Goal: Task Accomplishment & Management: Manage account settings

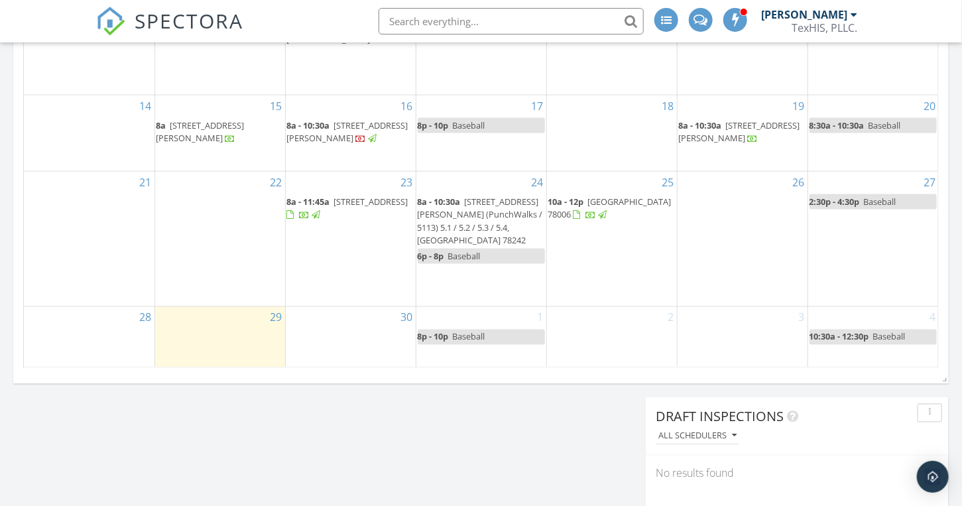
scroll to position [862, 0]
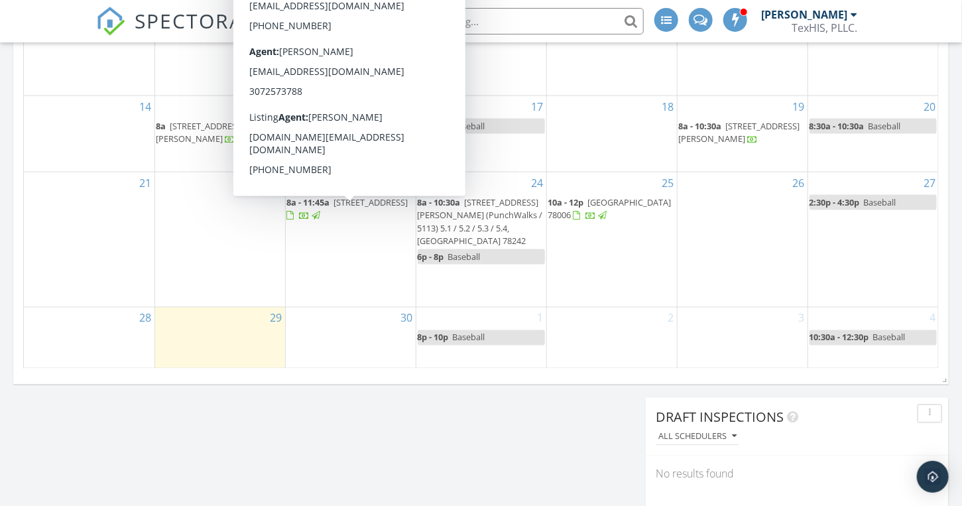
click at [334, 208] on span "5830 Oak Run St, San Antonio 78247" at bounding box center [371, 202] width 74 height 12
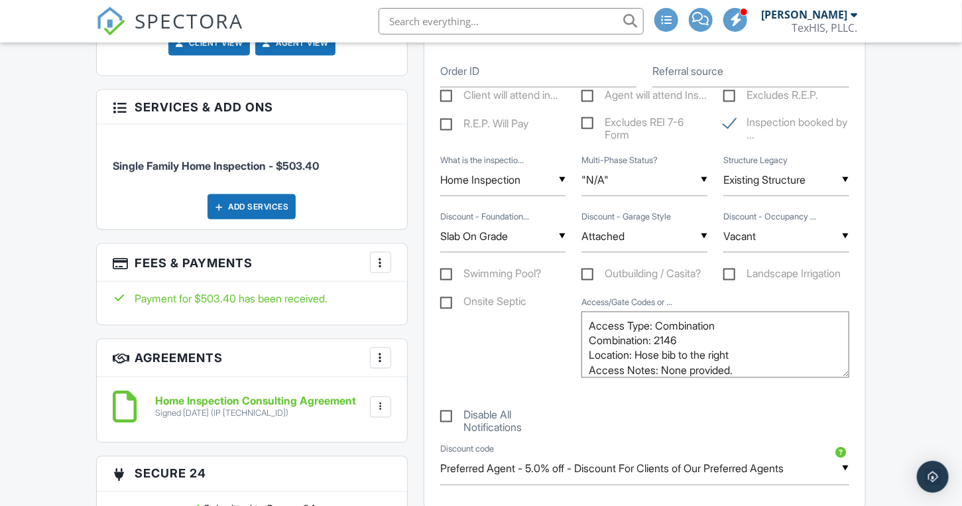
scroll to position [862, 0]
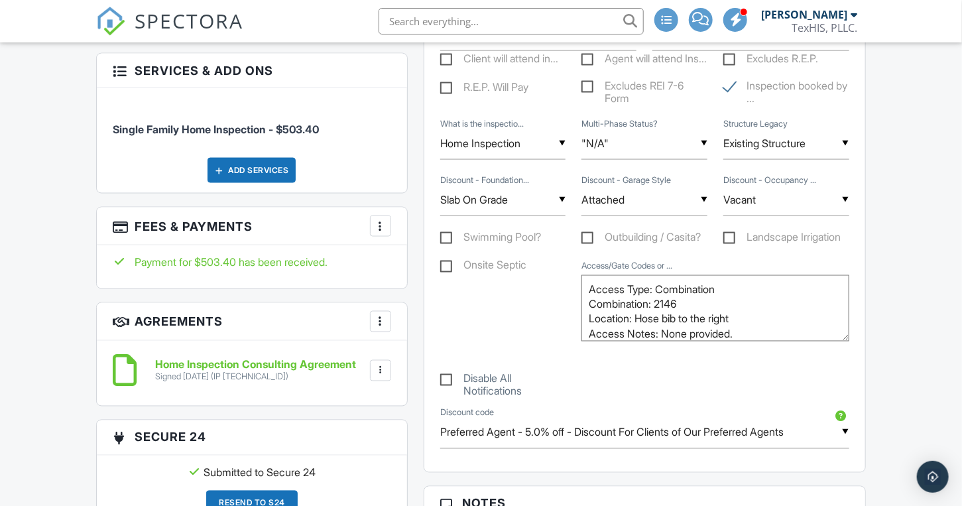
click at [377, 364] on div at bounding box center [380, 370] width 13 height 13
click at [342, 457] on li "Download" at bounding box center [346, 473] width 76 height 33
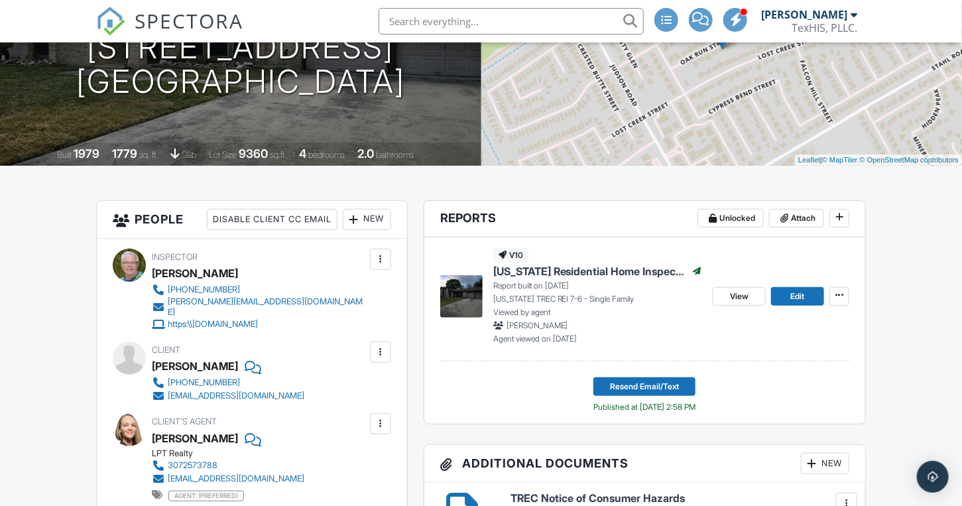
scroll to position [265, 0]
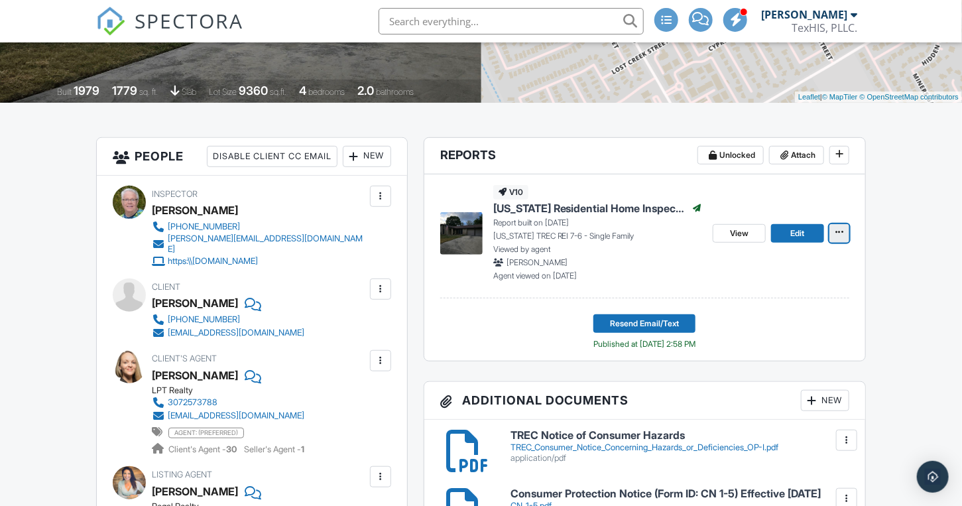
click at [844, 233] on icon at bounding box center [840, 231] width 8 height 9
click at [743, 234] on span "View" at bounding box center [739, 233] width 19 height 13
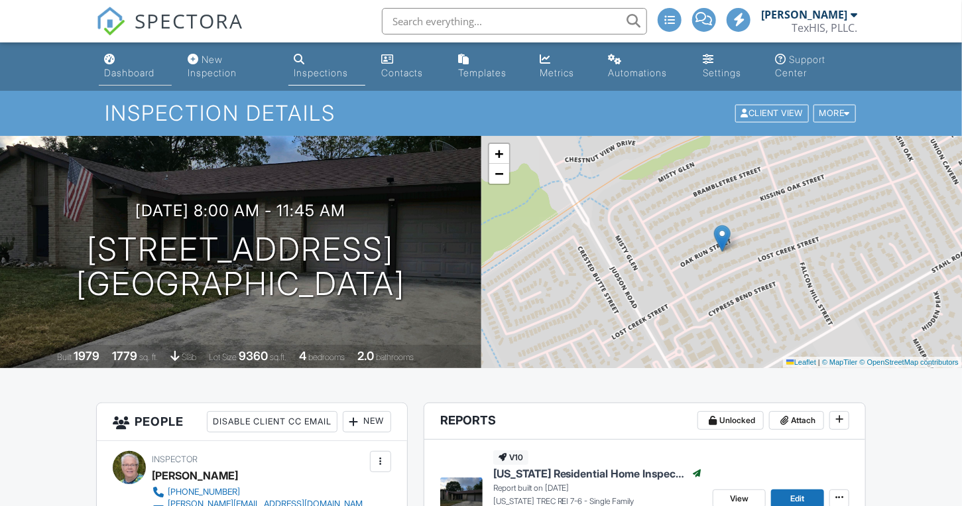
click at [135, 75] on div "Dashboard" at bounding box center [129, 72] width 50 height 11
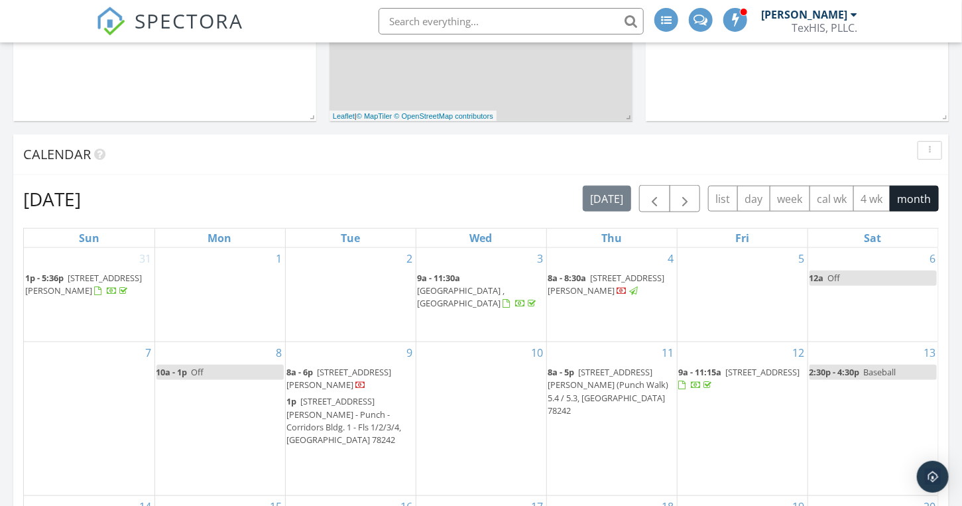
scroll to position [464, 0]
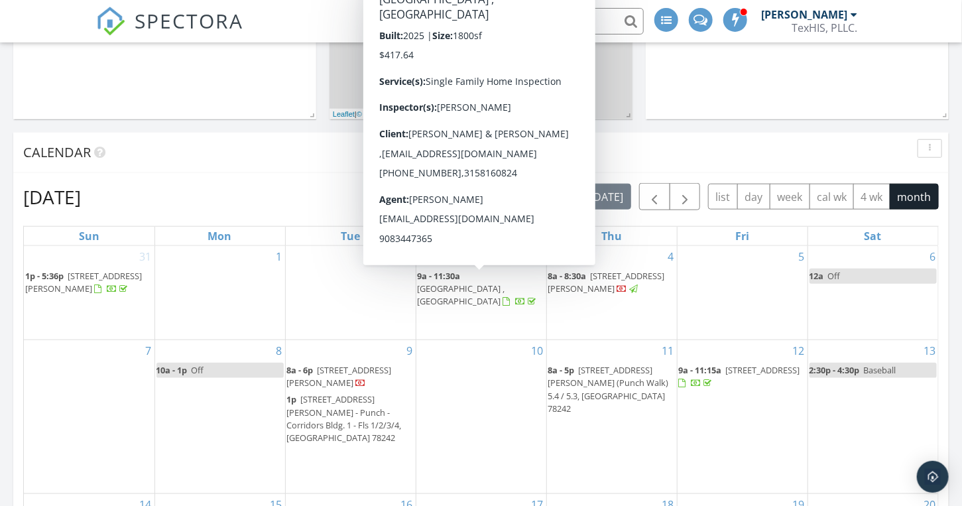
click at [463, 287] on span "[GEOGRAPHIC_DATA] , [GEOGRAPHIC_DATA]" at bounding box center [462, 295] width 88 height 25
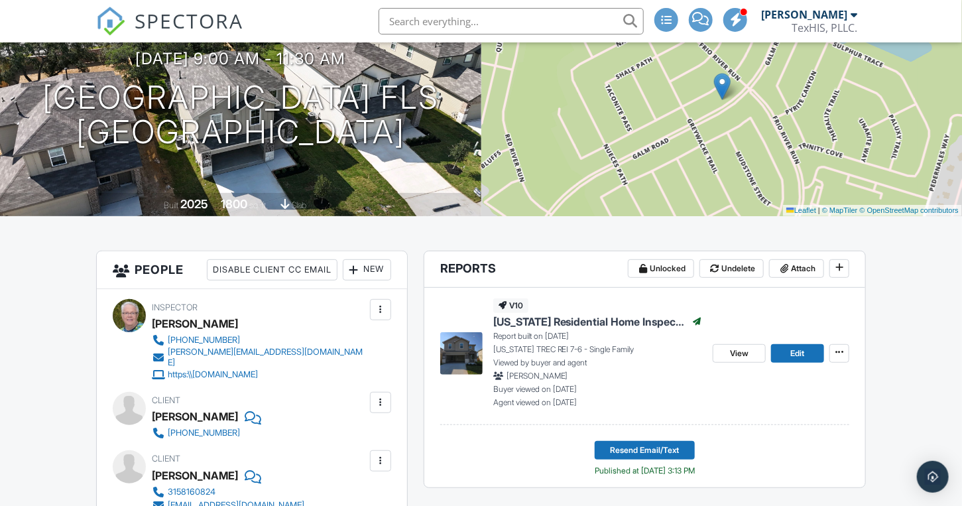
scroll to position [66, 0]
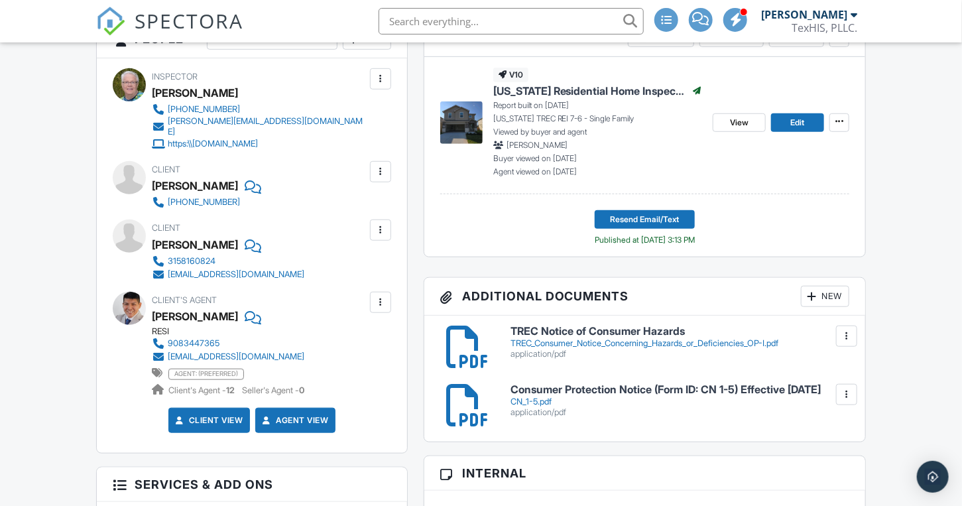
scroll to position [398, 0]
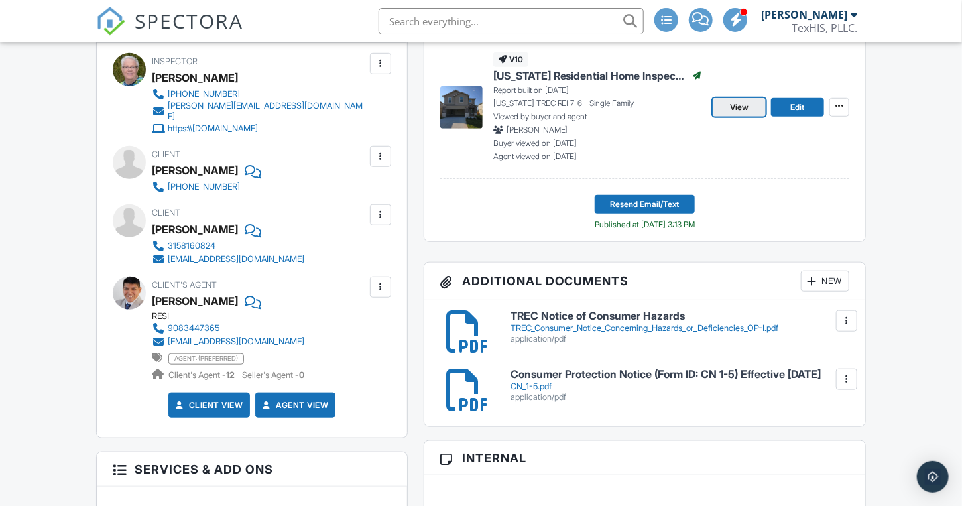
click at [738, 103] on span "View" at bounding box center [739, 107] width 19 height 13
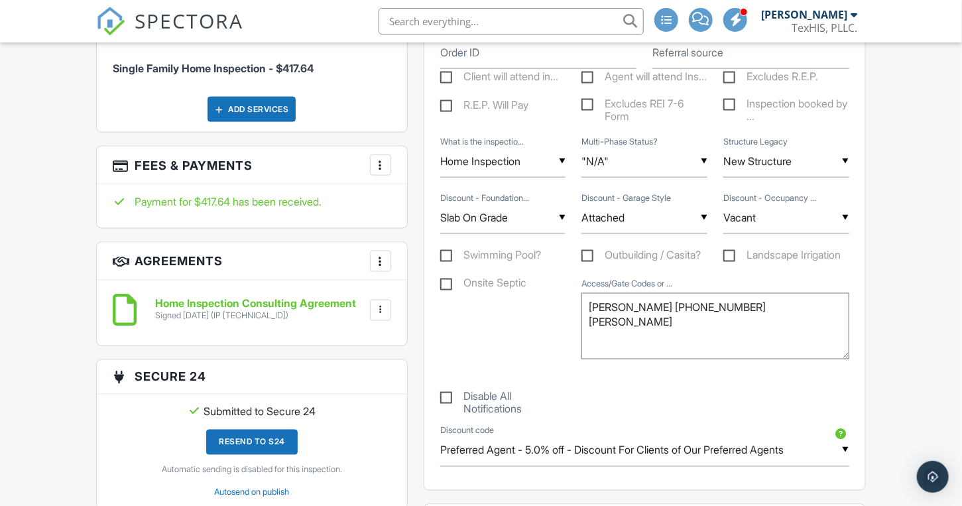
scroll to position [862, 0]
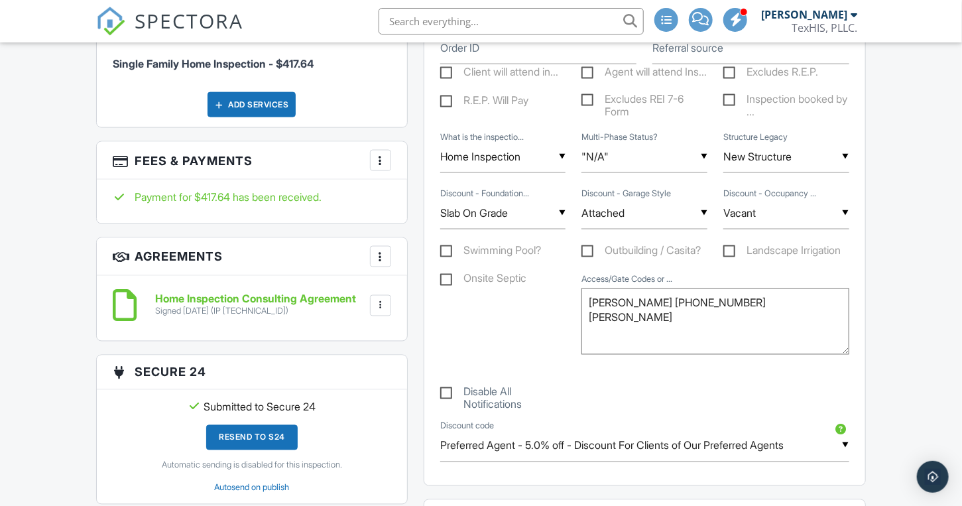
click at [378, 299] on div at bounding box center [380, 305] width 13 height 13
click at [340, 398] on li "Download" at bounding box center [346, 408] width 76 height 33
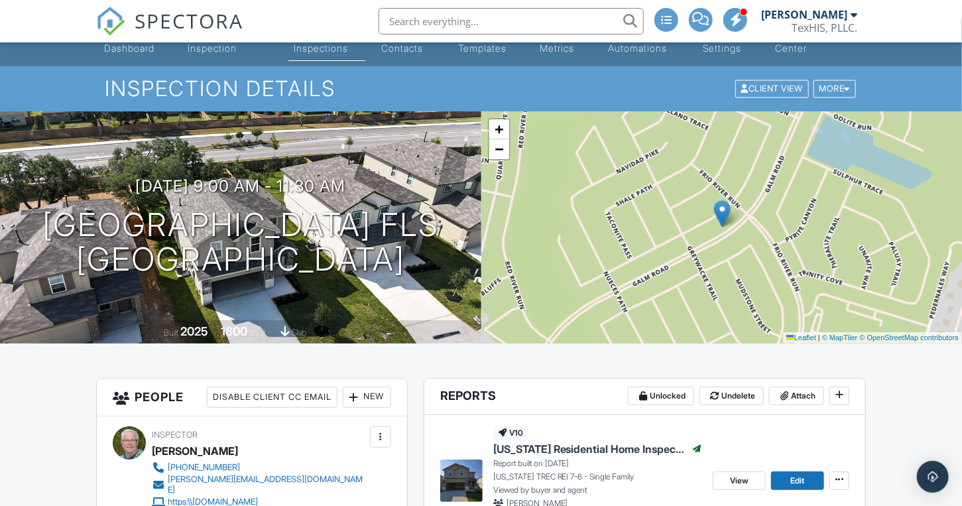
scroll to position [0, 0]
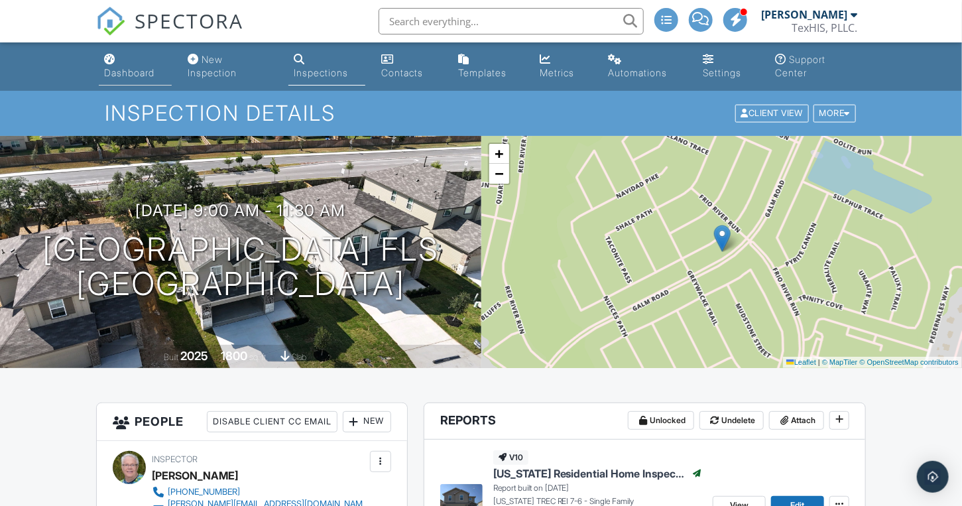
click at [141, 77] on div "Dashboard" at bounding box center [129, 72] width 50 height 11
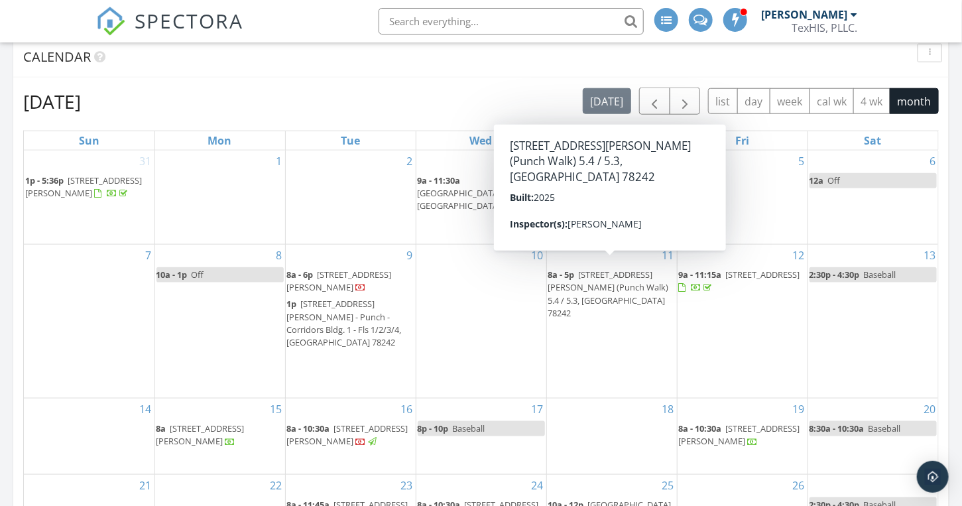
scroll to position [597, 0]
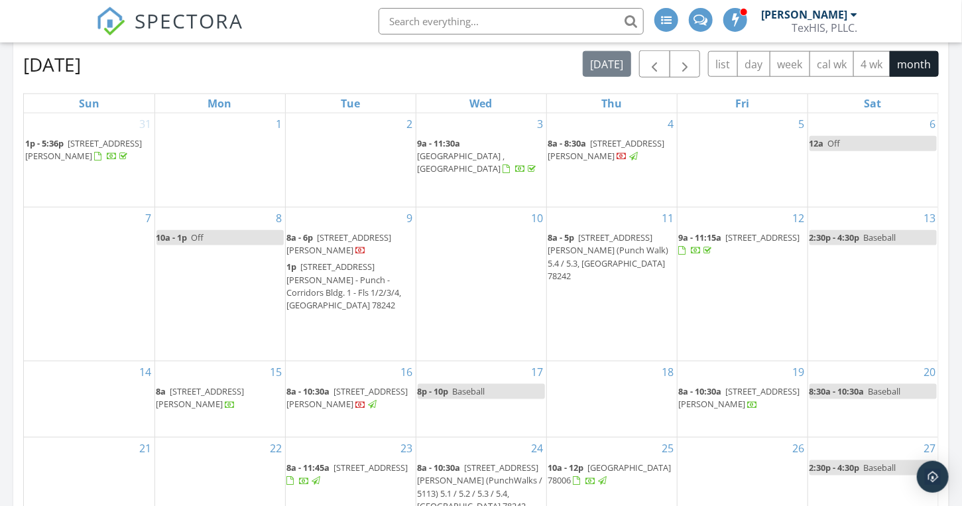
click at [190, 277] on div "8 10a - 1p Off" at bounding box center [220, 284] width 130 height 153
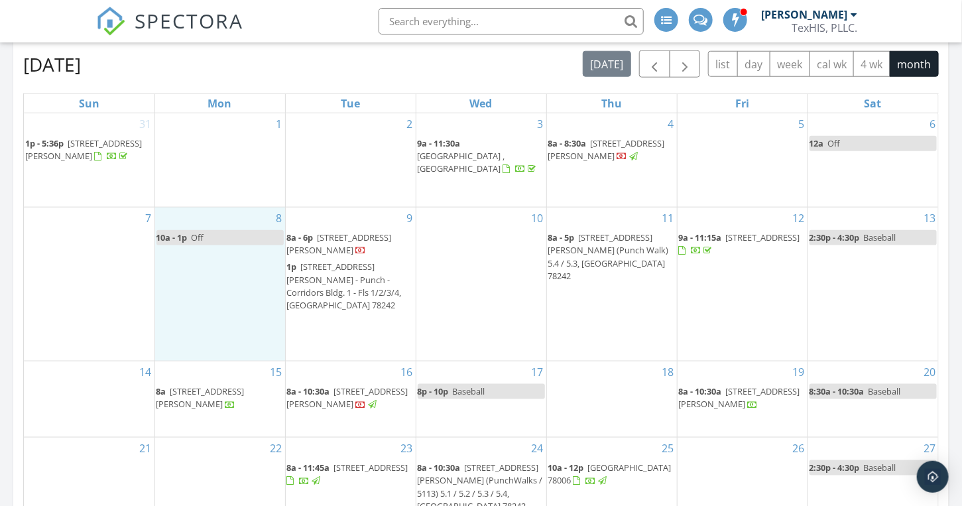
click at [316, 10] on div "SPECTORA Larry Harvey TexHIS, PLLC. Role: Inspector Change Role Dashboard New I…" at bounding box center [481, 21] width 770 height 42
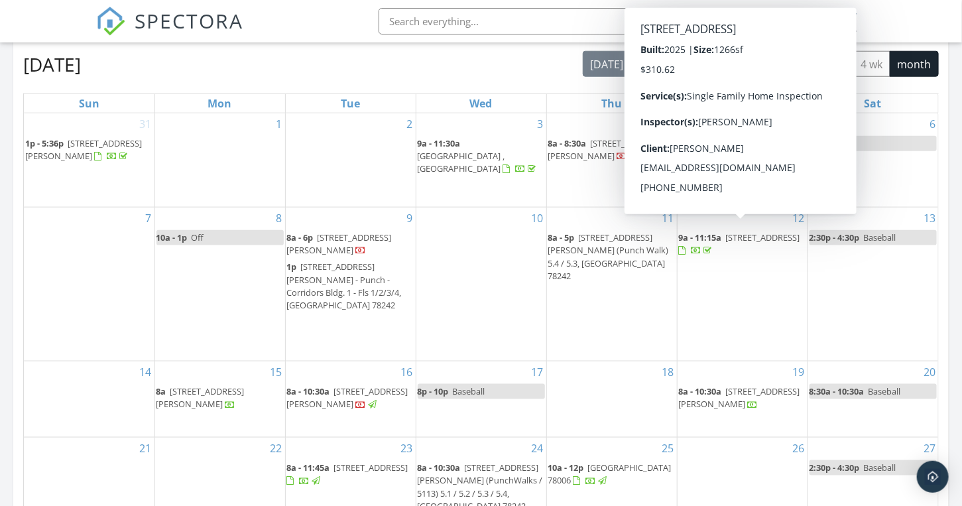
click at [726, 239] on span "255 Ottawa Way , New Braunfels 78132" at bounding box center [763, 237] width 74 height 12
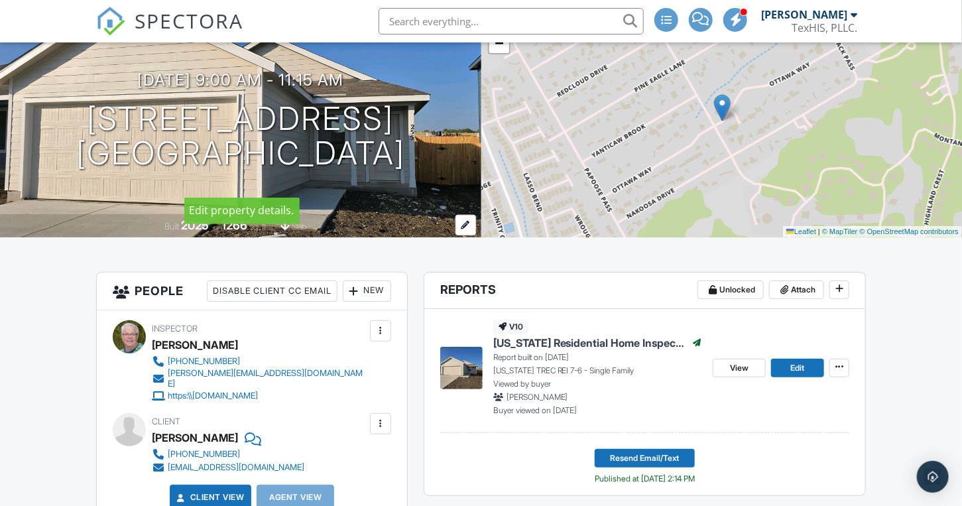
scroll to position [133, 0]
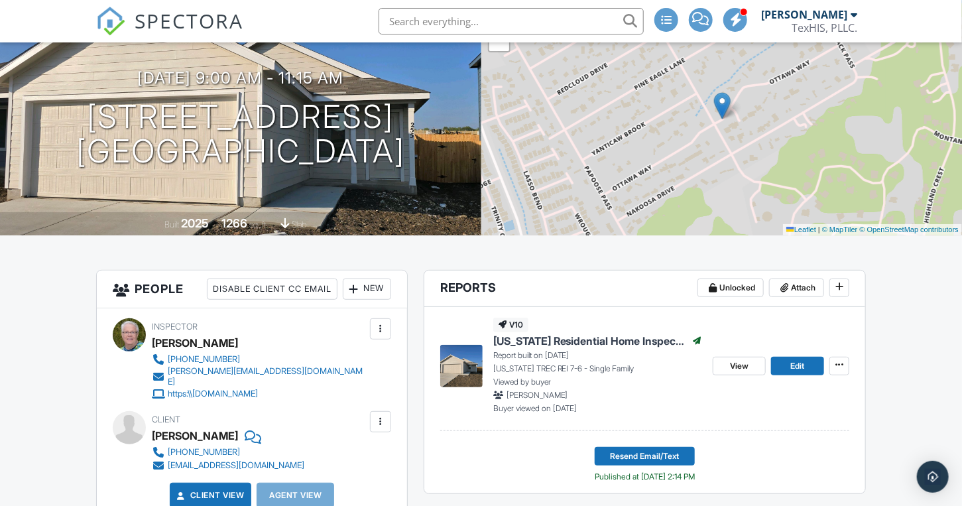
click at [740, 364] on span "View" at bounding box center [739, 365] width 19 height 13
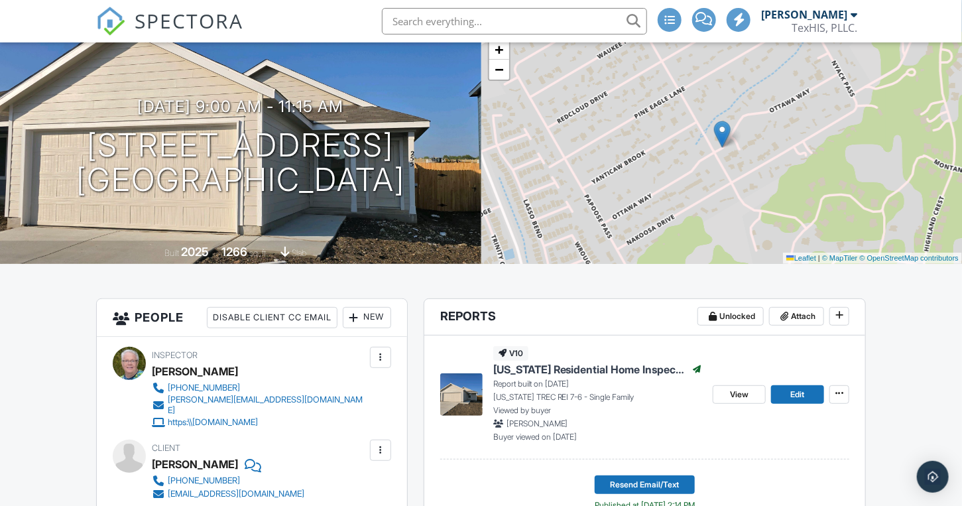
scroll to position [133, 0]
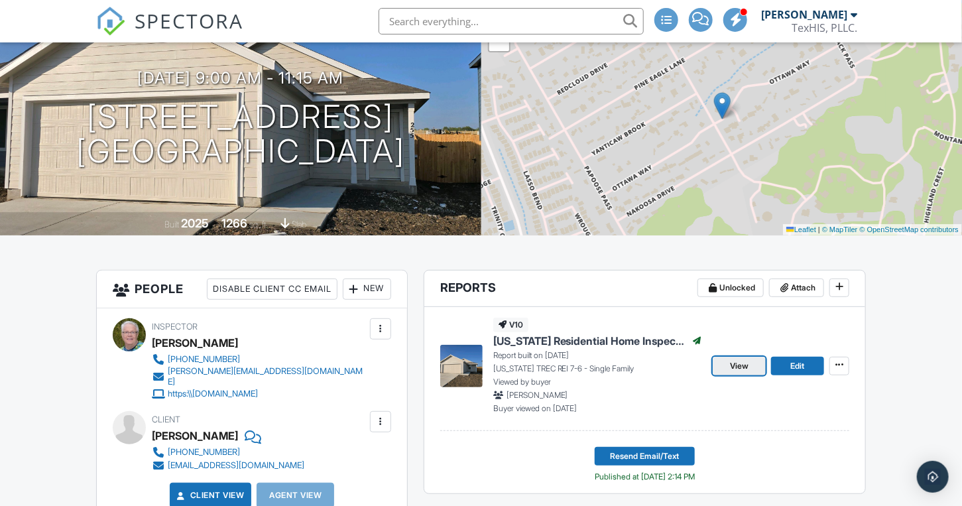
click at [735, 361] on span "View" at bounding box center [739, 365] width 19 height 13
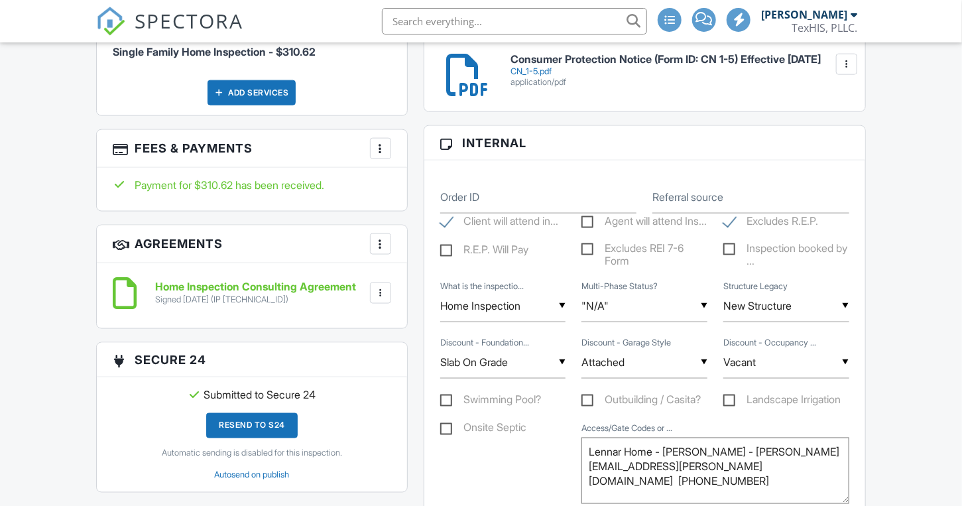
scroll to position [730, 0]
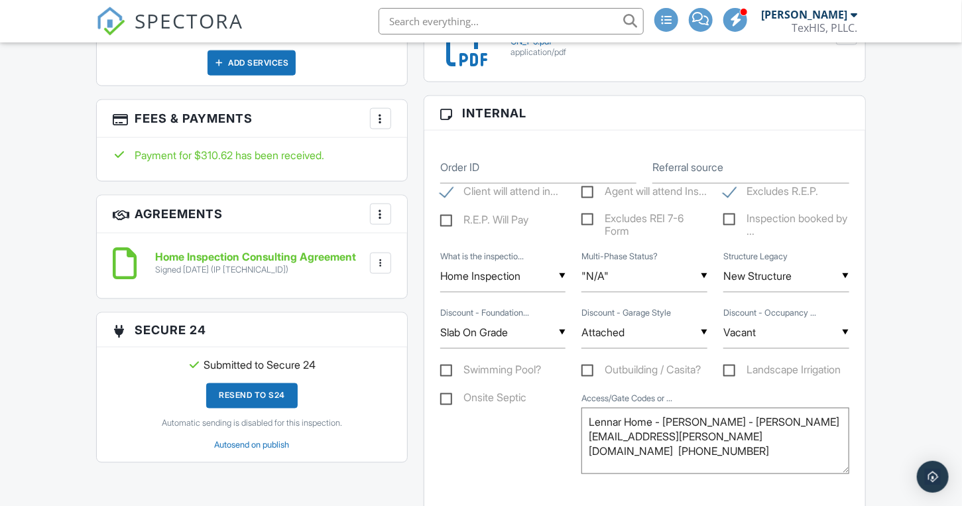
click at [385, 257] on div at bounding box center [380, 263] width 13 height 13
click at [342, 354] on li "Download" at bounding box center [346, 366] width 76 height 33
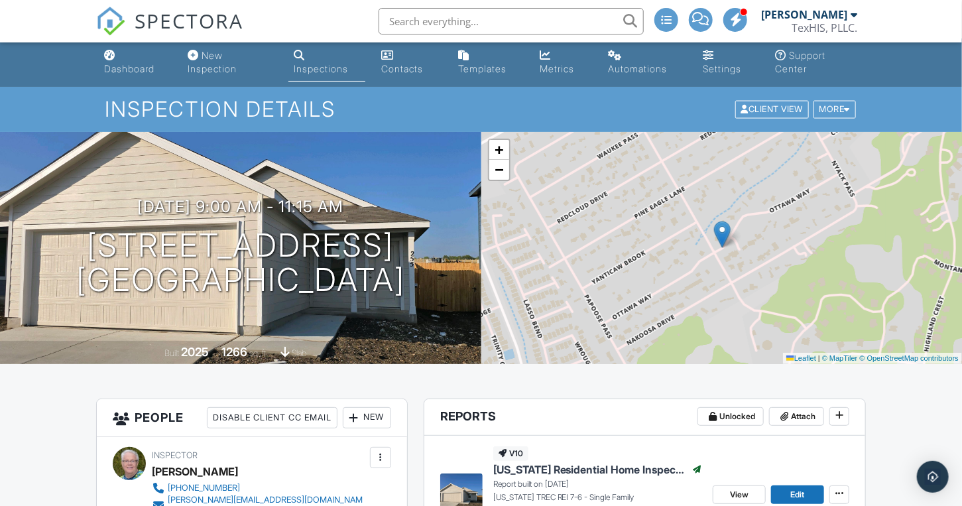
scroll to position [0, 0]
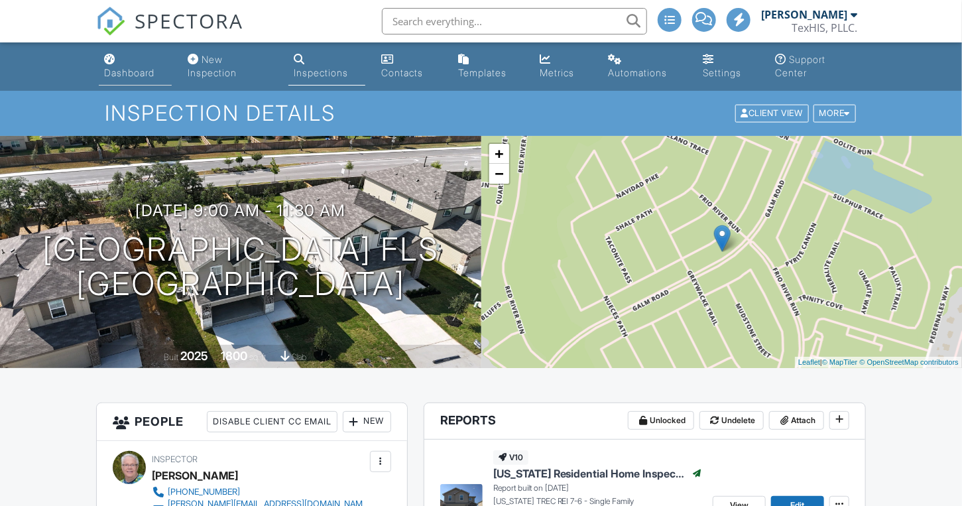
drag, startPoint x: 0, startPoint y: 0, endPoint x: 119, endPoint y: 78, distance: 142.4
click at [119, 78] on div "Dashboard" at bounding box center [129, 72] width 50 height 11
